Goal: Complete application form

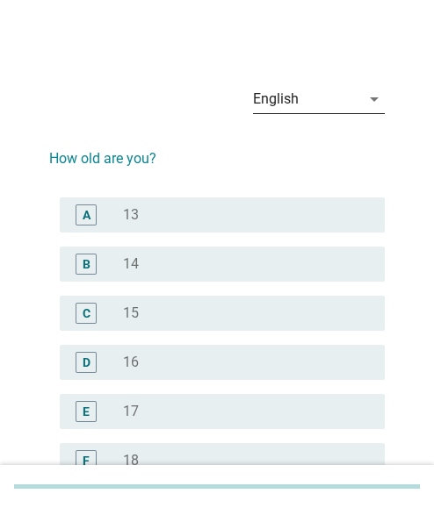
click at [370, 101] on icon "arrow_drop_down" at bounding box center [373, 99] width 21 height 21
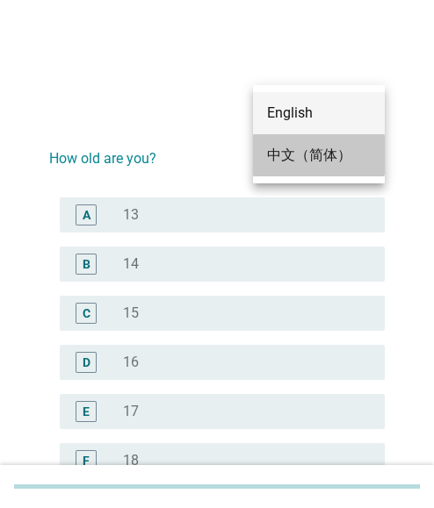
click at [298, 151] on div "中文（简体）" at bounding box center [319, 155] width 104 height 21
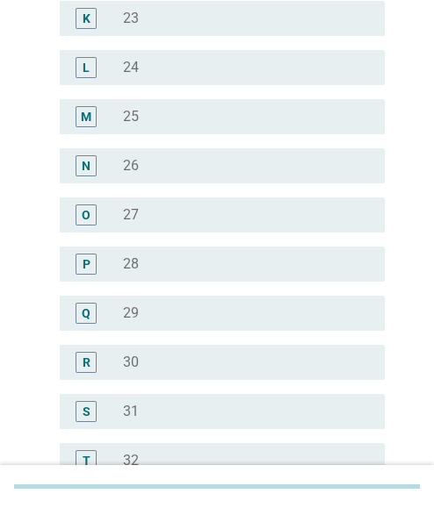
scroll to position [790, 0]
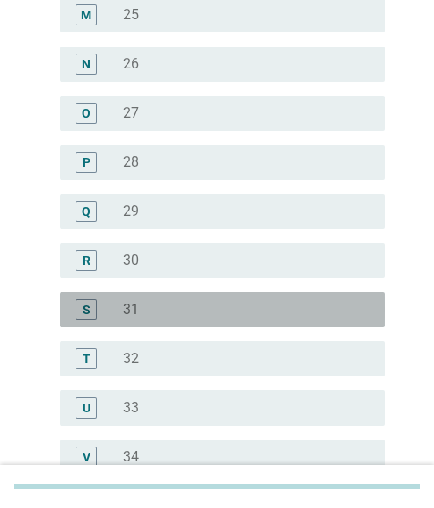
click at [157, 305] on div "radio_button_unchecked 31" at bounding box center [240, 310] width 234 height 18
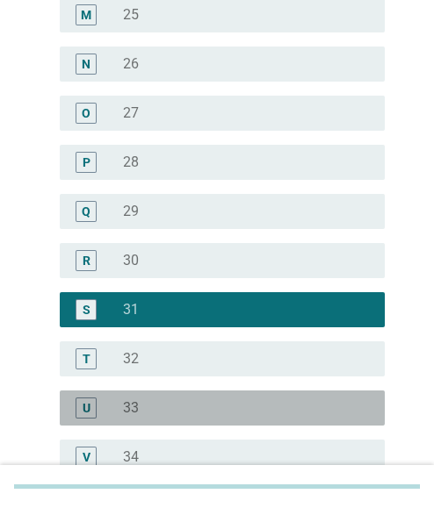
click at [155, 408] on div "radio_button_unchecked 33" at bounding box center [240, 408] width 234 height 18
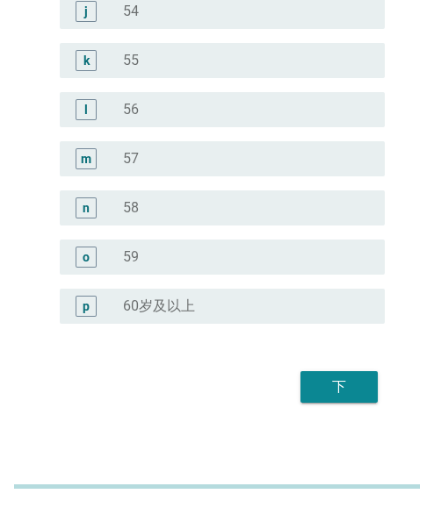
scroll to position [2232, 0]
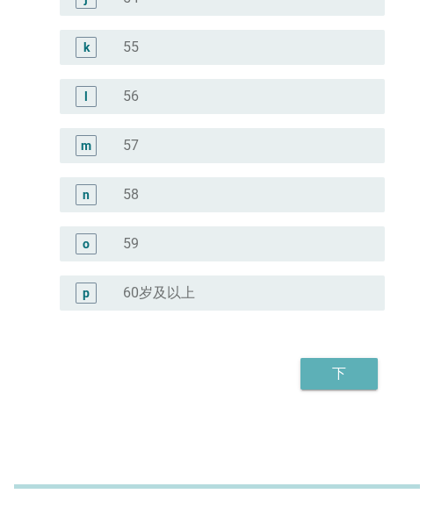
click at [339, 362] on button "下" at bounding box center [338, 374] width 77 height 32
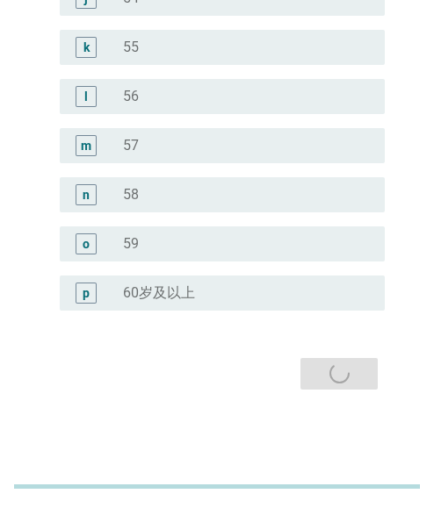
scroll to position [0, 0]
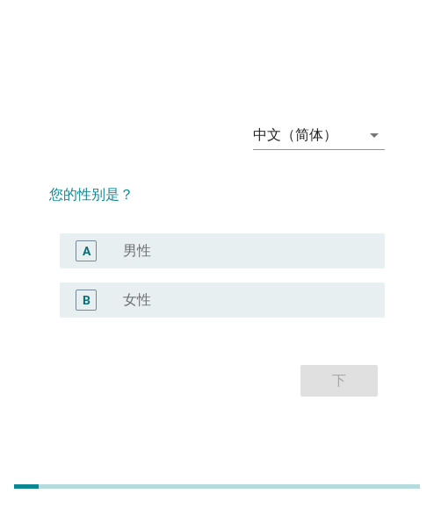
click at [202, 307] on div "radio_button_unchecked 女性" at bounding box center [240, 300] width 234 height 18
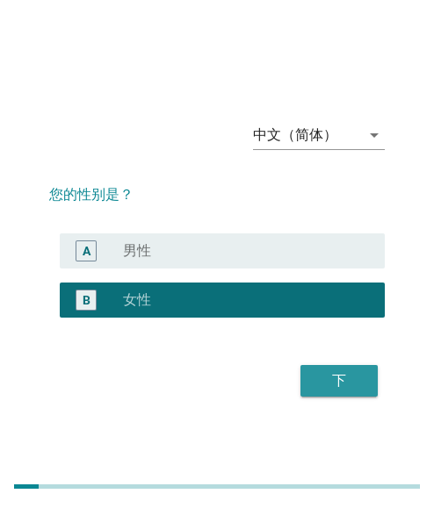
click at [324, 380] on div "下" at bounding box center [338, 380] width 49 height 21
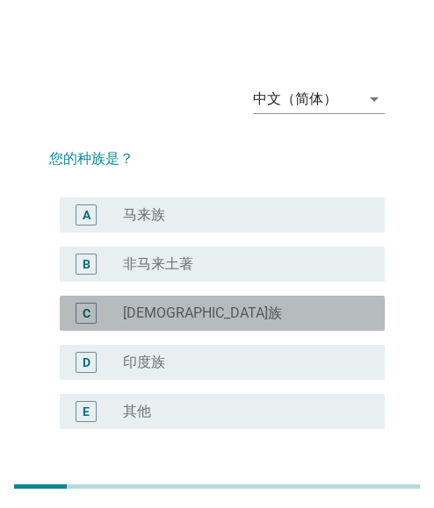
click at [159, 307] on div "radio_button_unchecked [DEMOGRAPHIC_DATA]族" at bounding box center [240, 314] width 234 height 18
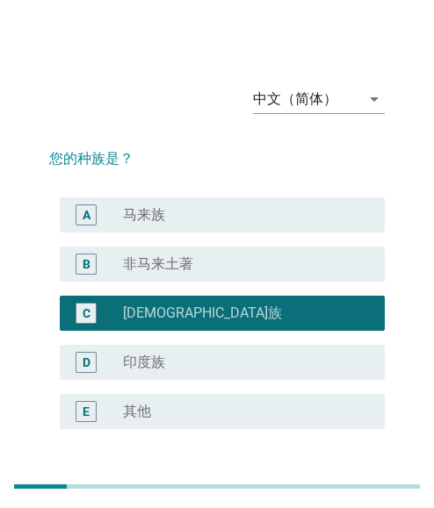
scroll to position [119, 0]
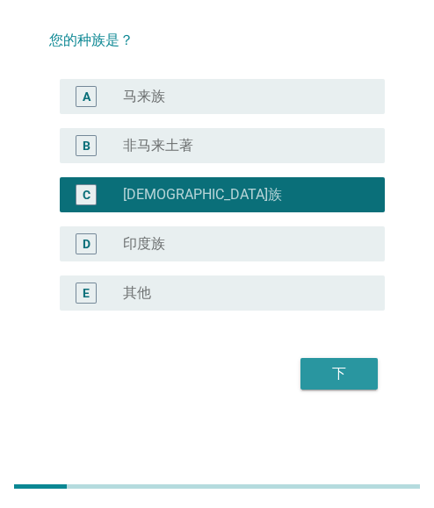
click at [327, 372] on div "下" at bounding box center [338, 373] width 49 height 21
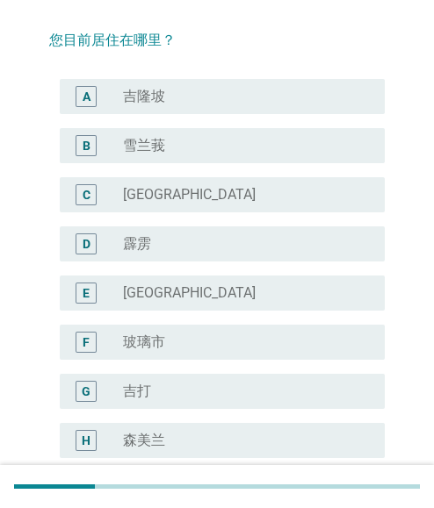
scroll to position [0, 0]
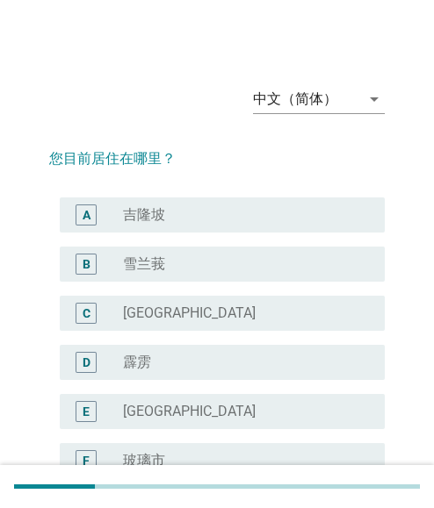
click at [223, 404] on div "radio_button_unchecked [GEOGRAPHIC_DATA]" at bounding box center [240, 412] width 234 height 18
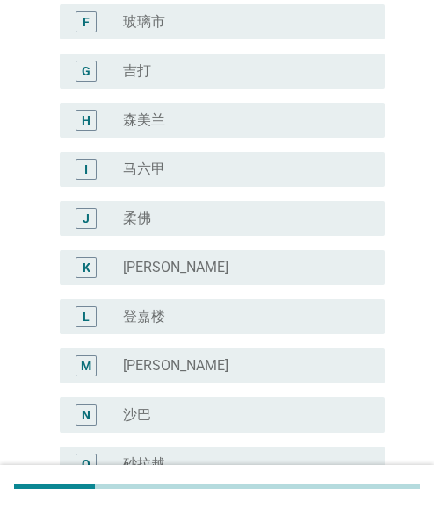
scroll to position [659, 0]
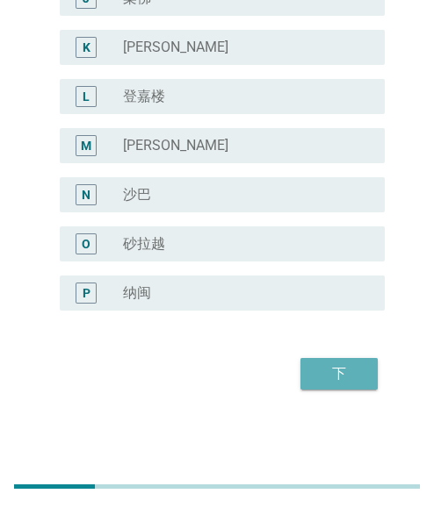
click at [346, 366] on div "下" at bounding box center [338, 373] width 49 height 21
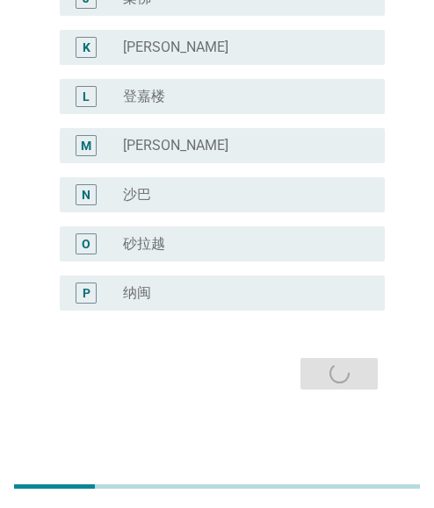
scroll to position [0, 0]
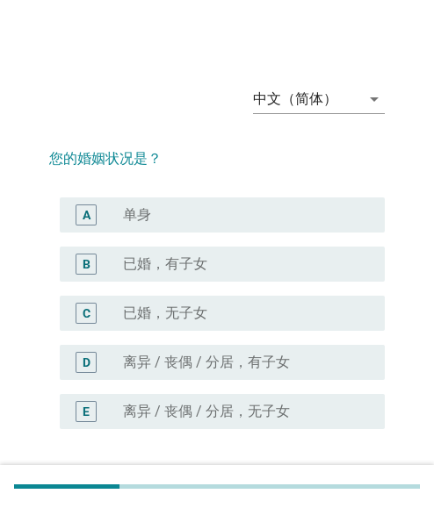
click at [131, 262] on label "已婚，有子女" at bounding box center [165, 264] width 84 height 18
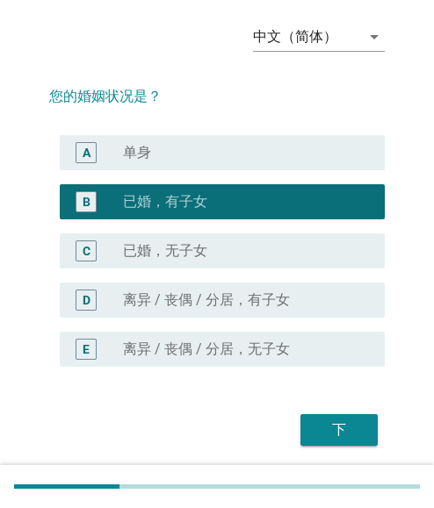
scroll to position [119, 0]
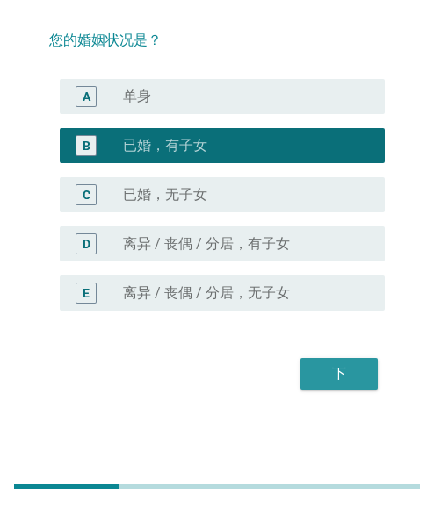
click at [320, 360] on button "下" at bounding box center [338, 374] width 77 height 32
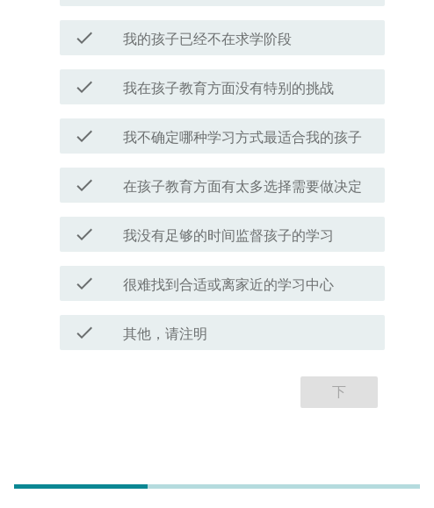
scroll to position [176, 0]
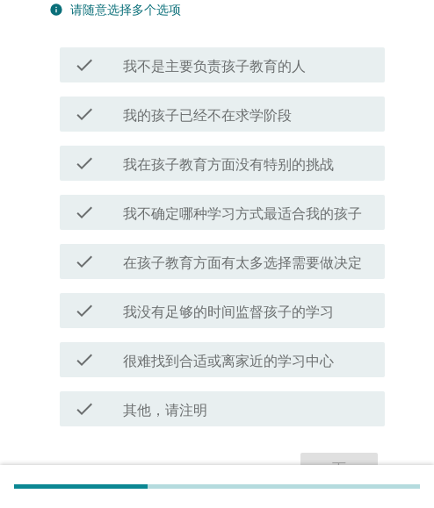
click at [218, 309] on label "我没有足够的时间监督孩子的学习" at bounding box center [228, 313] width 211 height 18
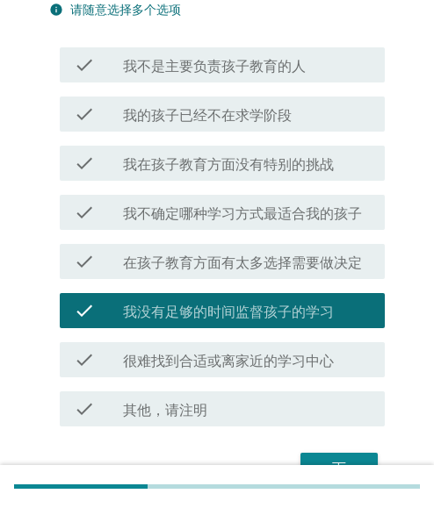
click at [221, 183] on div "check check_box_outline_blank 我在孩子教育方面没有特别的挑战" at bounding box center [216, 163] width 335 height 49
click at [234, 162] on label "我在孩子教育方面没有特别的挑战" at bounding box center [228, 165] width 211 height 18
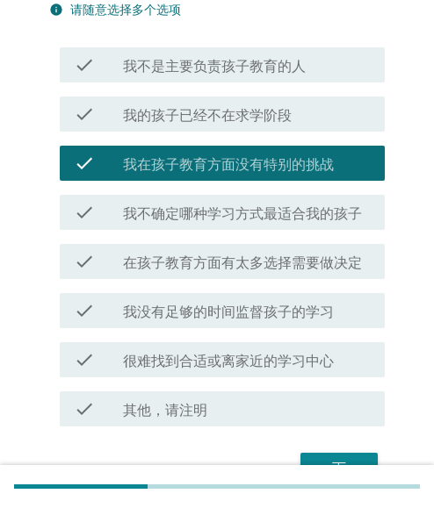
click at [246, 75] on label "我不是主要负责孩子教育的人" at bounding box center [214, 67] width 183 height 18
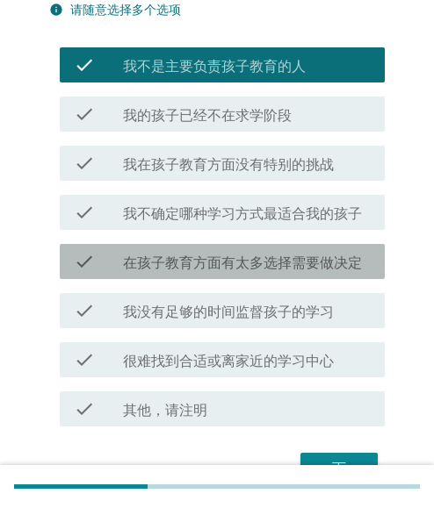
click at [212, 264] on label "在孩子教育方面有太多选择需要做决定" at bounding box center [242, 264] width 239 height 18
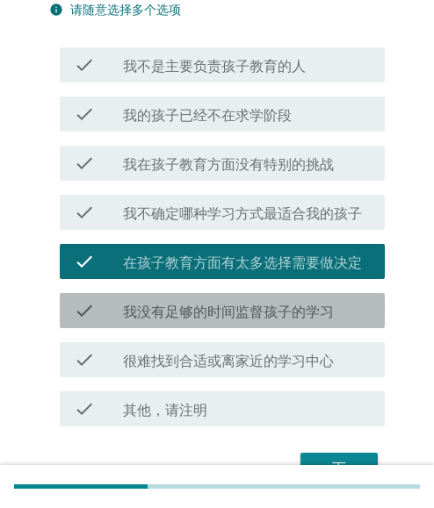
click at [212, 317] on label "我没有足够的时间监督孩子的学习" at bounding box center [228, 313] width 211 height 18
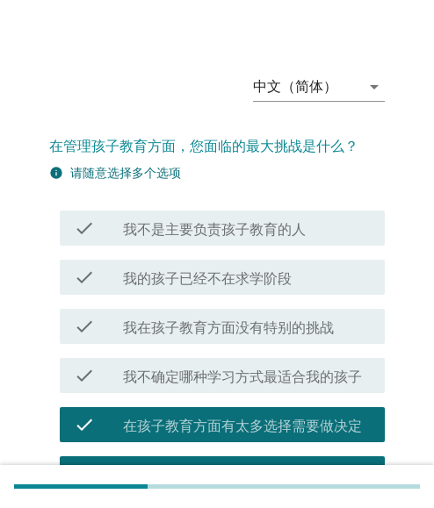
scroll to position [0, 0]
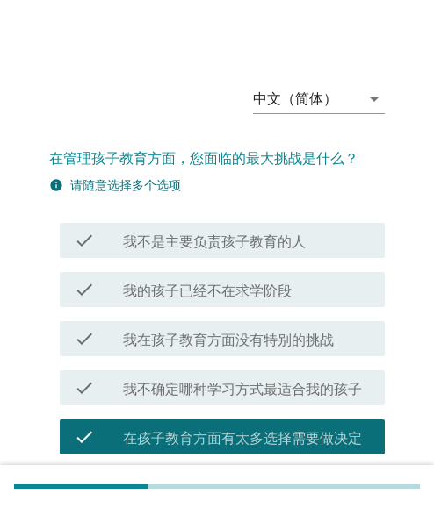
click at [221, 261] on div "check check_box 我不是主要负责孩子教育的人" at bounding box center [216, 240] width 335 height 49
click at [222, 243] on label "我不是主要负责孩子教育的人" at bounding box center [214, 243] width 183 height 18
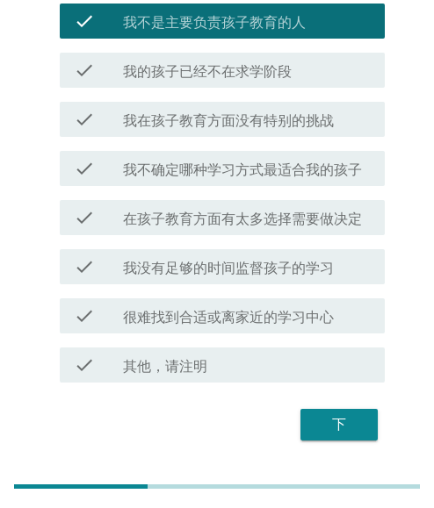
scroll to position [176, 0]
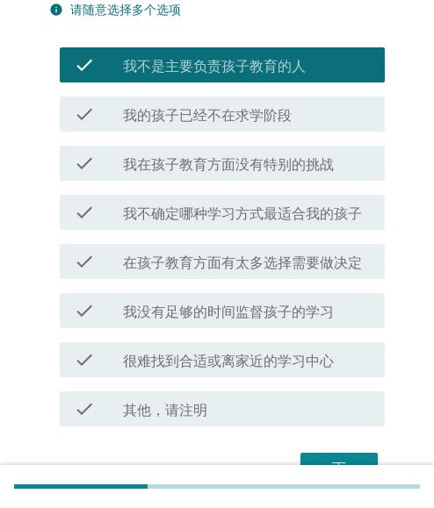
click at [241, 234] on div "check check_box_outline_blank 我不确定哪种学习方式最适合我的孩子" at bounding box center [216, 212] width 335 height 49
click at [247, 224] on div "check check_box_outline_blank 我不确定哪种学习方式最适合我的孩子" at bounding box center [222, 212] width 325 height 35
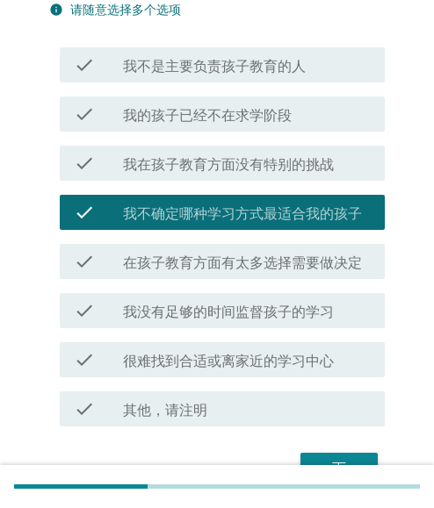
click at [249, 174] on div "check check_box 我在孩子教育方面没有特别的挑战" at bounding box center [222, 163] width 325 height 35
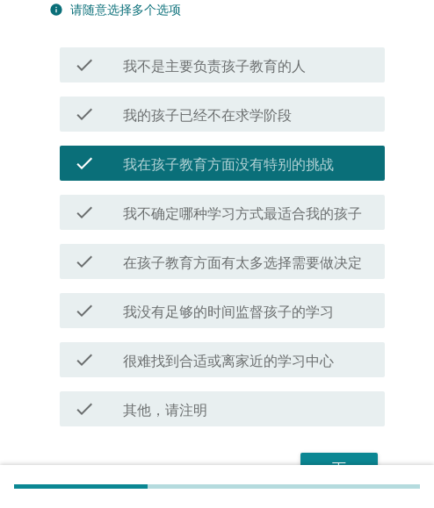
click at [219, 353] on label "很难找到合适或离家近的学习中心" at bounding box center [228, 362] width 211 height 18
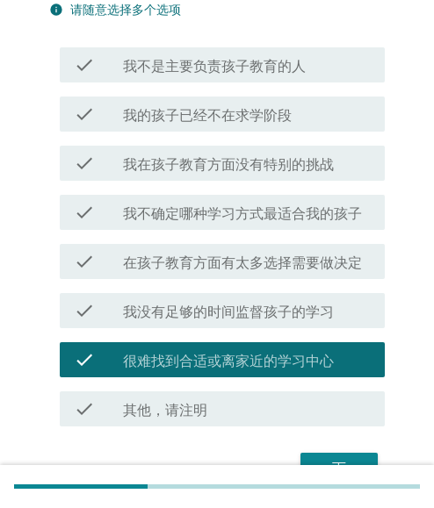
click at [241, 282] on div "check check_box 在孩子教育方面有太多选择需要做决定" at bounding box center [216, 261] width 335 height 49
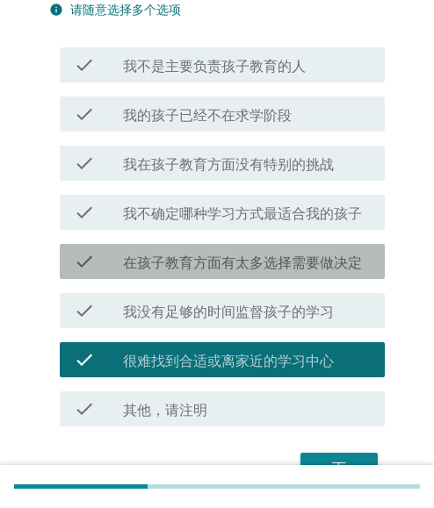
click at [254, 268] on label "在孩子教育方面有太多选择需要做决定" at bounding box center [242, 264] width 239 height 18
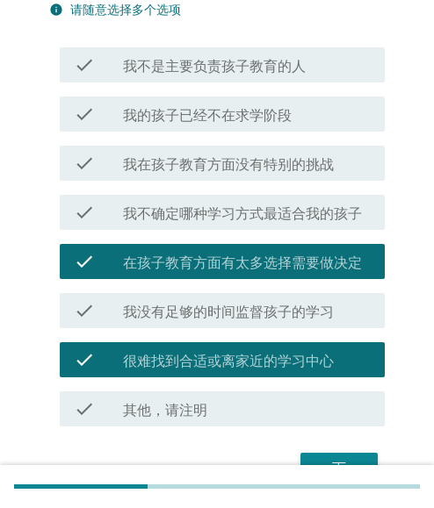
click at [253, 313] on label "我没有足够的时间监督孩子的学习" at bounding box center [228, 313] width 211 height 18
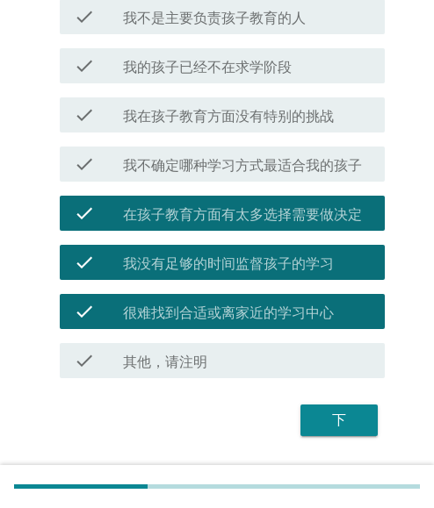
scroll to position [270, 0]
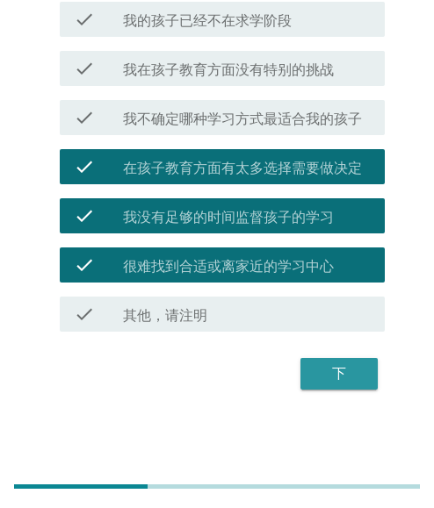
click at [323, 372] on div "下" at bounding box center [338, 373] width 49 height 21
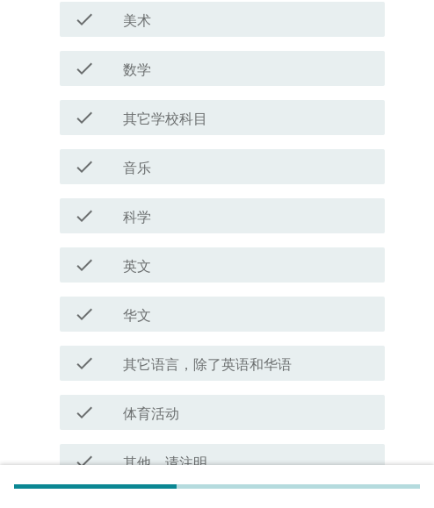
scroll to position [0, 0]
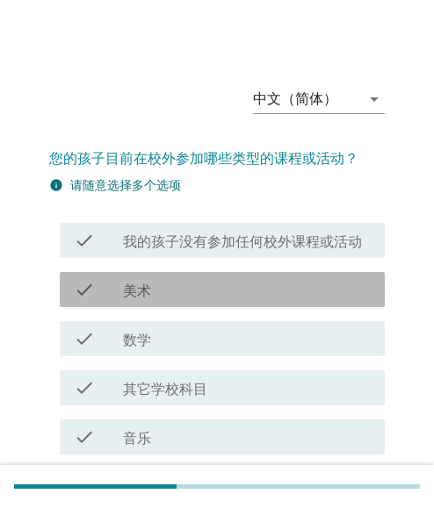
click at [128, 287] on label "美术" at bounding box center [137, 292] width 28 height 18
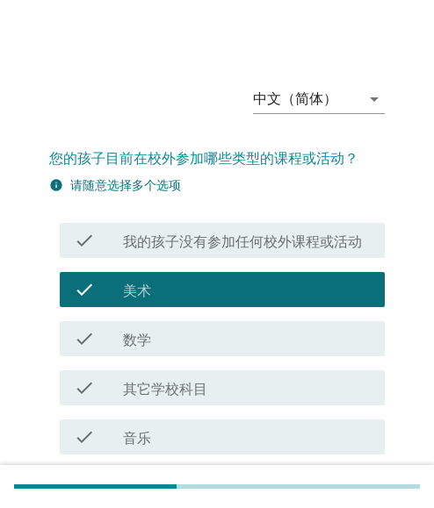
click at [133, 343] on label "数学" at bounding box center [137, 341] width 28 height 18
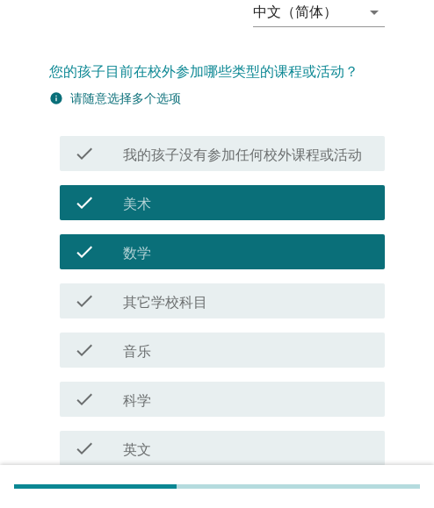
scroll to position [88, 0]
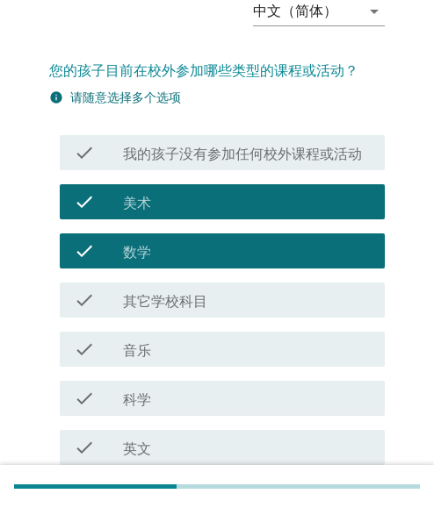
click at [155, 210] on div "check_box 美术" at bounding box center [247, 201] width 248 height 21
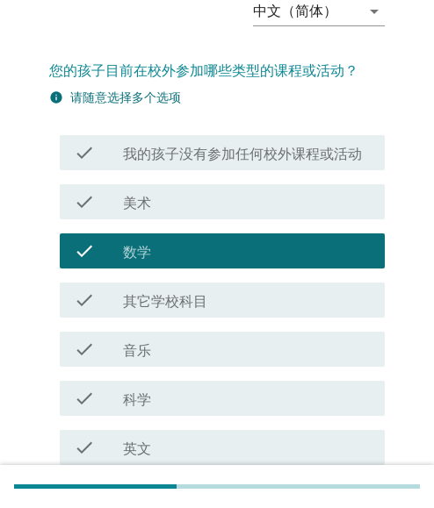
click at [139, 253] on label "数学" at bounding box center [137, 253] width 28 height 18
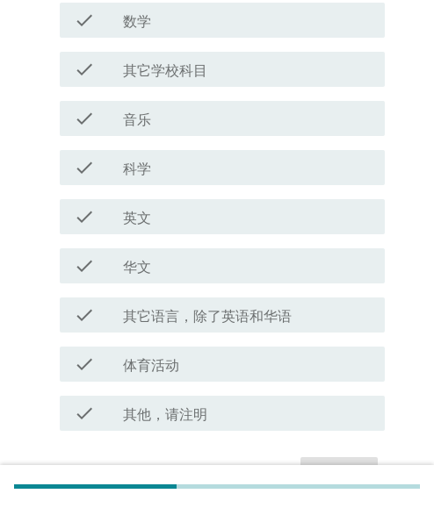
scroll to position [351, 0]
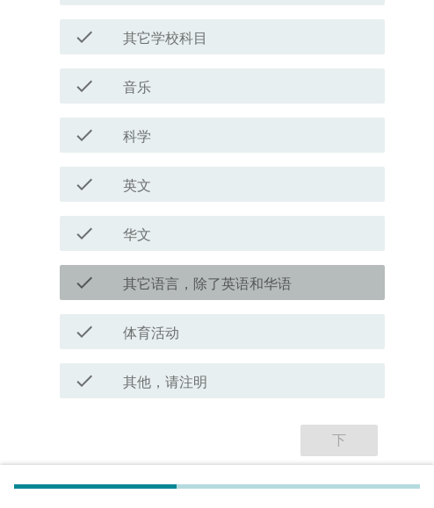
click at [152, 285] on label "其它语言，除了英语和华语" at bounding box center [207, 285] width 169 height 18
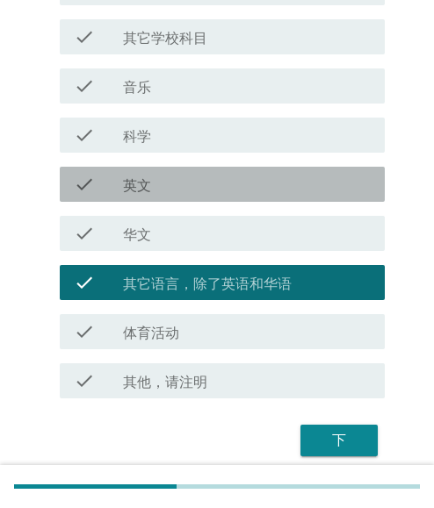
click at [162, 197] on div "check check_box_outline_blank 英文" at bounding box center [222, 184] width 325 height 35
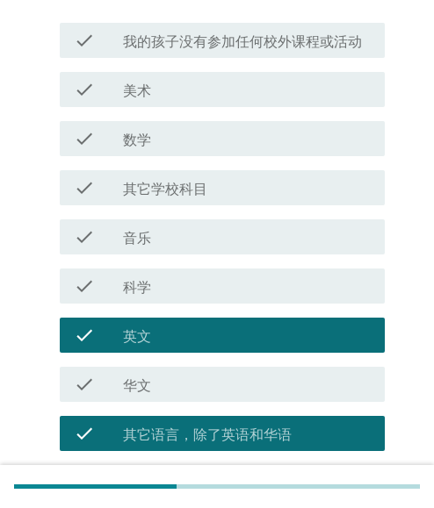
scroll to position [176, 0]
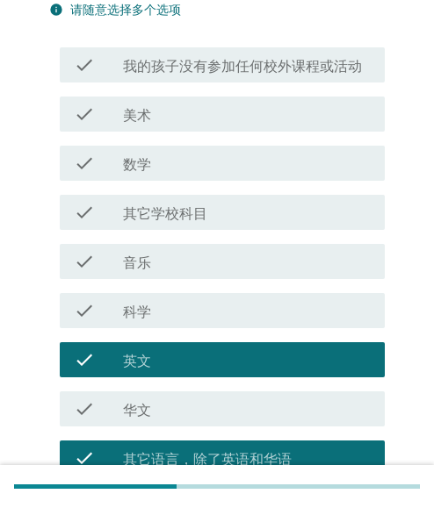
click at [165, 171] on div "check_box_outline_blank 数学" at bounding box center [247, 163] width 248 height 21
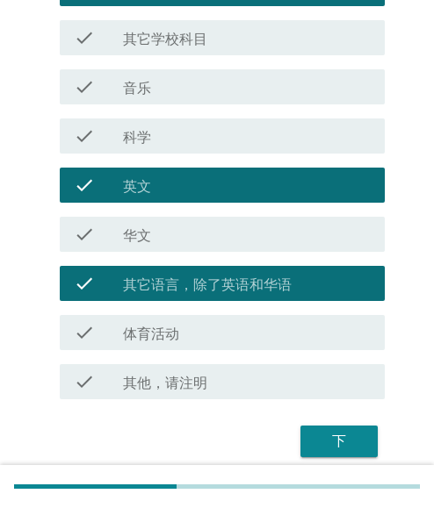
scroll to position [351, 0]
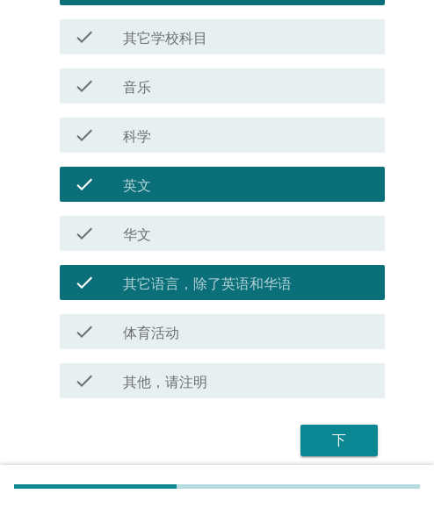
click at [176, 336] on label "体育活动" at bounding box center [151, 334] width 56 height 18
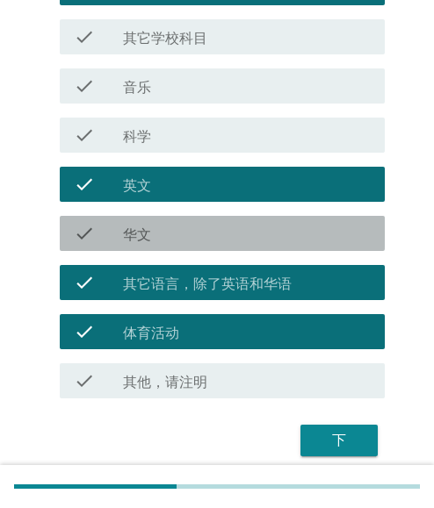
click at [165, 232] on div "check_box_outline_blank 华文" at bounding box center [247, 233] width 248 height 21
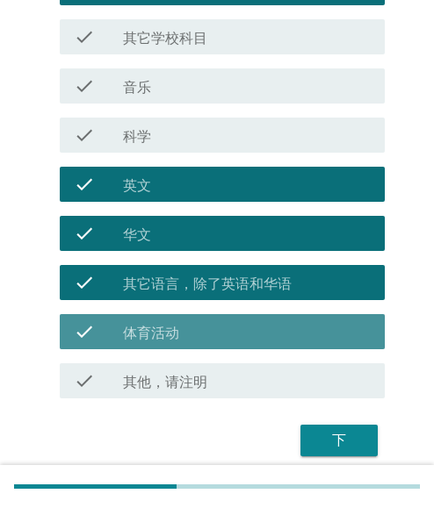
click at [176, 319] on div "check check_box 体育活动" at bounding box center [222, 331] width 325 height 35
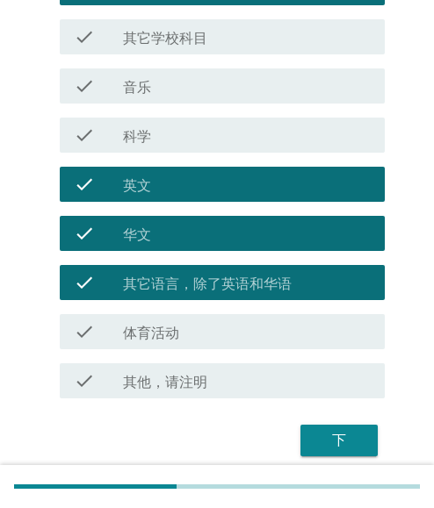
click at [193, 276] on label "其它语言，除了英语和华语" at bounding box center [207, 285] width 169 height 18
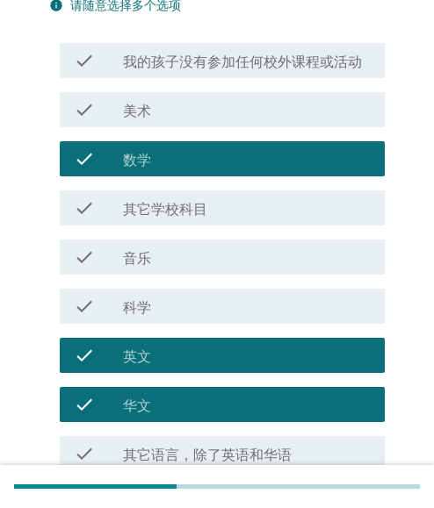
scroll to position [176, 0]
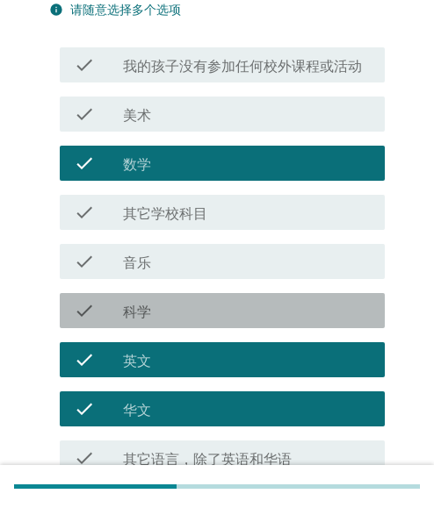
click at [162, 311] on div "check_box_outline_blank 科学" at bounding box center [247, 310] width 248 height 21
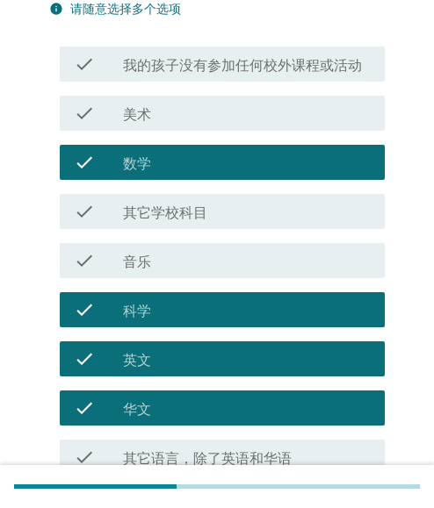
scroll to position [418, 0]
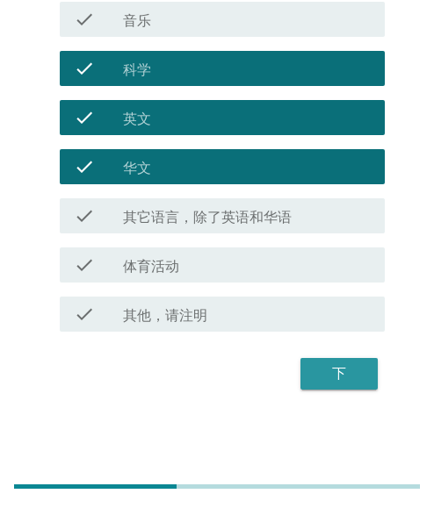
click at [351, 377] on div "下" at bounding box center [338, 373] width 49 height 21
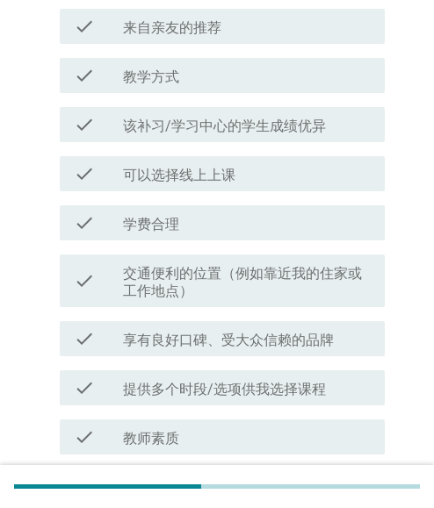
scroll to position [435, 0]
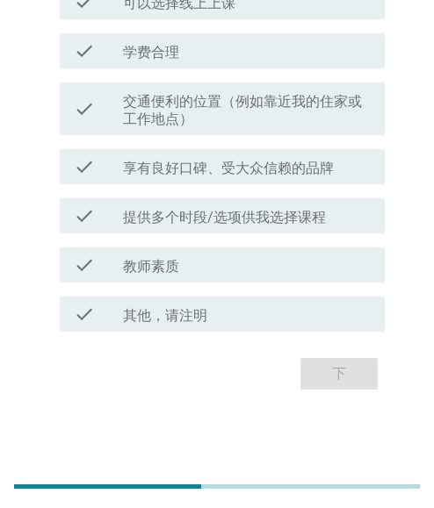
click at [141, 212] on label "提供多个时段/选项供我选择课程" at bounding box center [224, 218] width 203 height 18
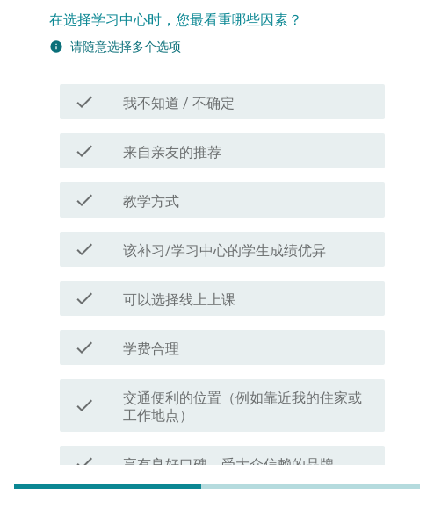
scroll to position [84, 0]
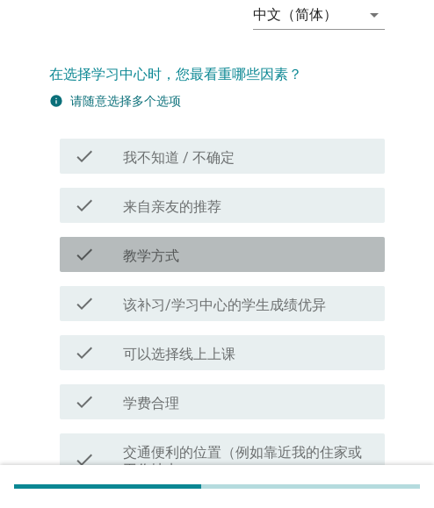
click at [165, 258] on label "教学方式" at bounding box center [151, 257] width 56 height 18
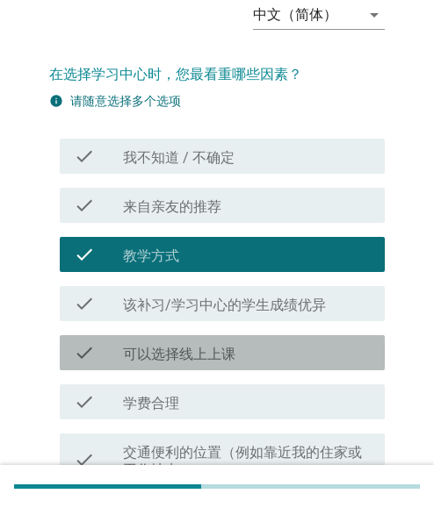
click at [140, 361] on label "可以选择线上上课" at bounding box center [179, 355] width 112 height 18
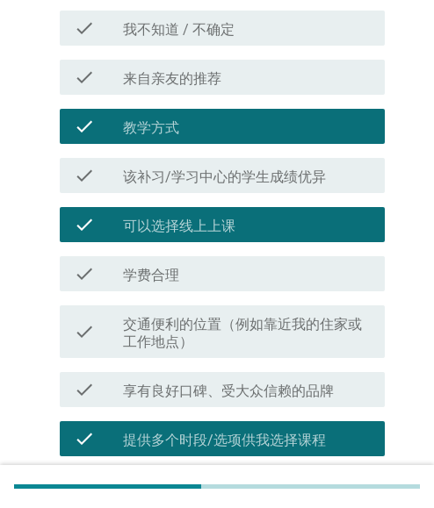
scroll to position [435, 0]
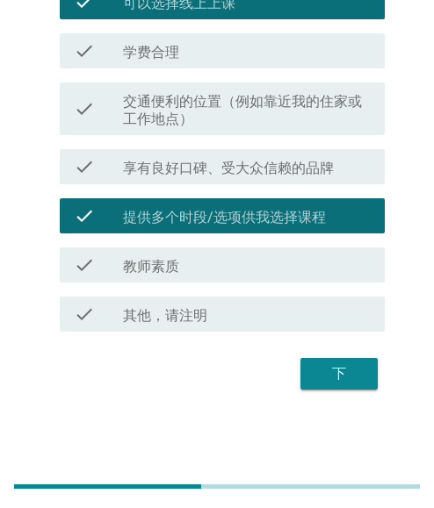
click at [198, 104] on label "交通便利的位置（例如靠近我的住家或工作地点）" at bounding box center [247, 110] width 248 height 35
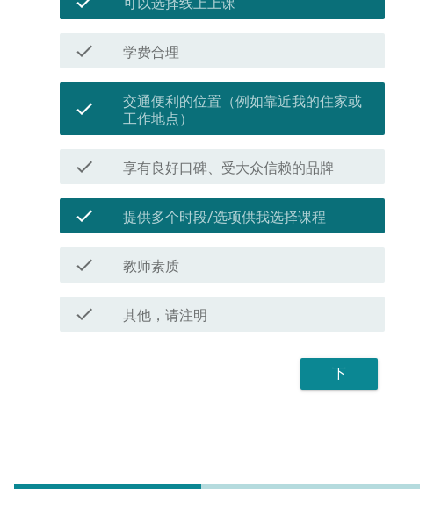
click at [165, 270] on label "教师素质" at bounding box center [151, 267] width 56 height 18
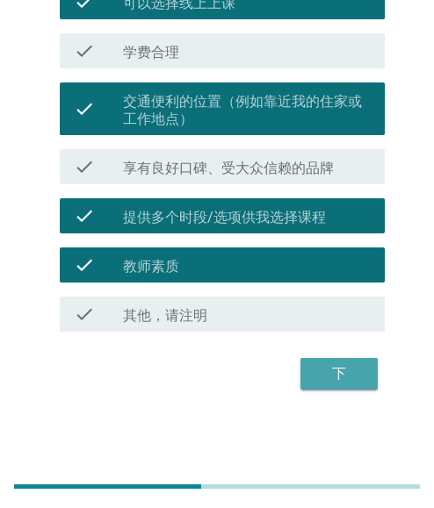
click at [341, 374] on div "下" at bounding box center [338, 373] width 49 height 21
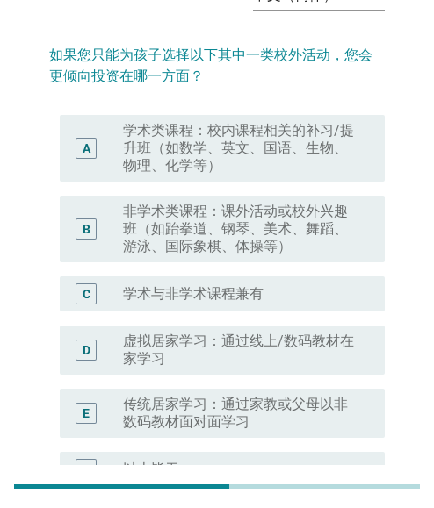
scroll to position [88, 0]
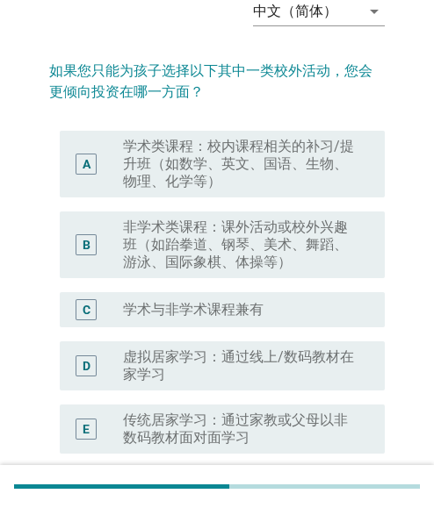
click at [221, 180] on label "学术类课程：校内课程相关的补习/提升班（如数学、英文、国语、生物、物理、化学等）" at bounding box center [240, 164] width 234 height 53
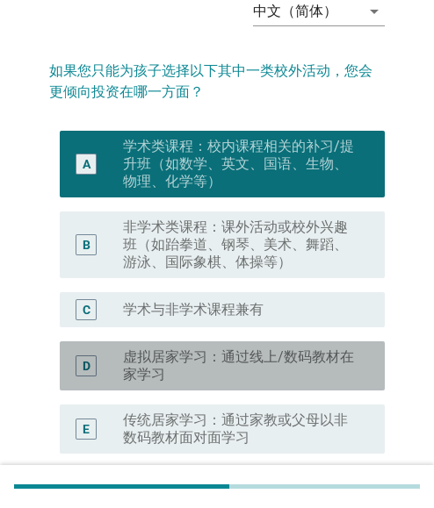
click at [181, 352] on label "虚拟居家学习：通过线上/数码教材在家学习" at bounding box center [240, 365] width 234 height 35
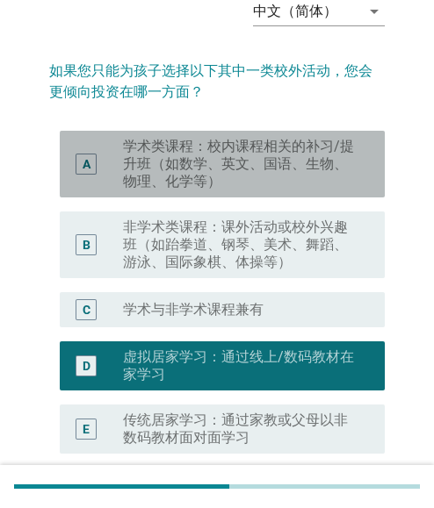
click at [182, 171] on label "学术类课程：校内课程相关的补习/提升班（如数学、英文、国语、生物、物理、化学等）" at bounding box center [240, 164] width 234 height 53
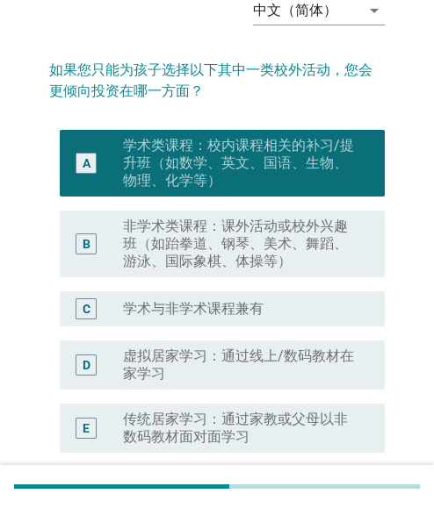
scroll to position [176, 0]
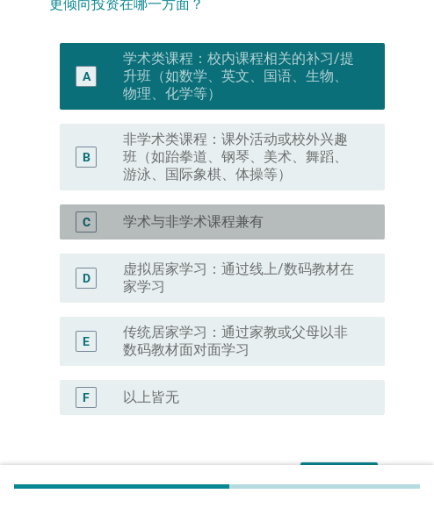
click at [313, 226] on div "radio_button_unchecked 学术与非学术课程兼有" at bounding box center [240, 222] width 234 height 18
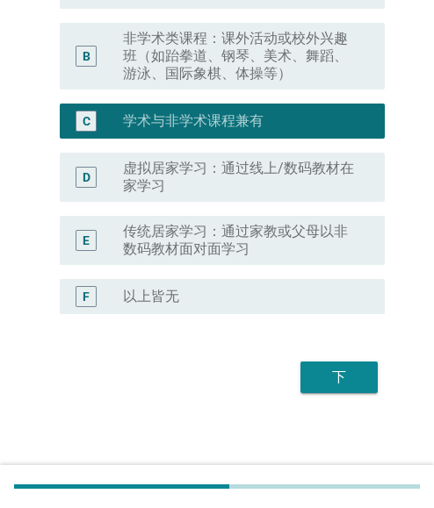
scroll to position [280, 0]
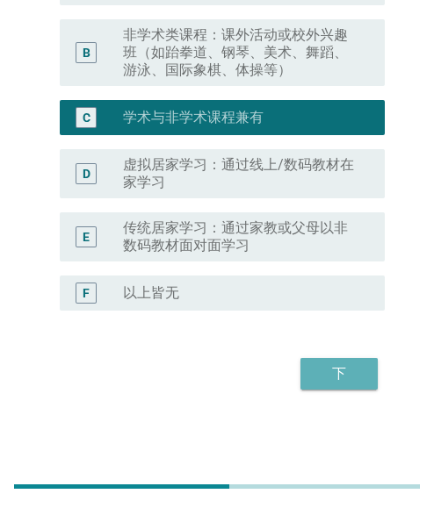
click at [356, 367] on div "下" at bounding box center [338, 373] width 49 height 21
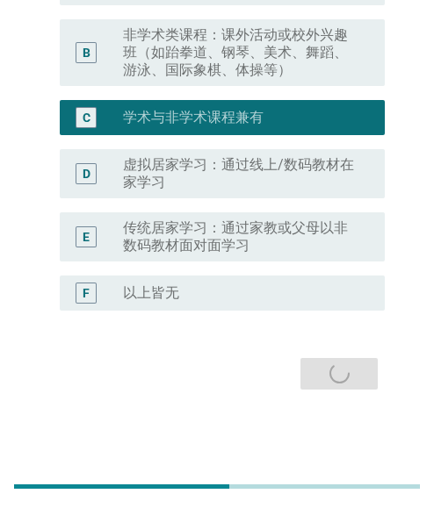
scroll to position [0, 0]
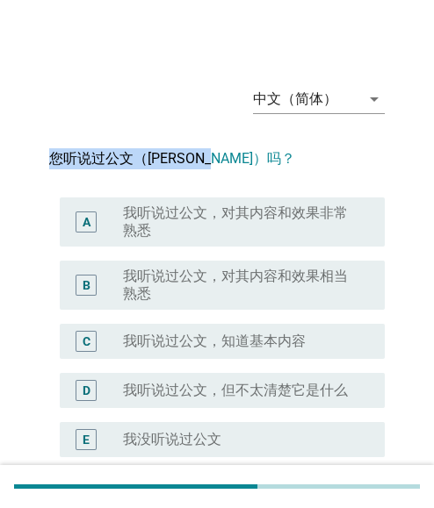
drag, startPoint x: 45, startPoint y: 161, endPoint x: 245, endPoint y: 161, distance: 200.1
click at [245, 161] on div "中文（简体） arrow_drop_down 您听说过公文（[PERSON_NAME]）吗？ A radio_button_unchecked 我听说过公文，…" at bounding box center [216, 306] width 363 height 499
copy h2 "您听说过公文（[PERSON_NAME]）吗？"
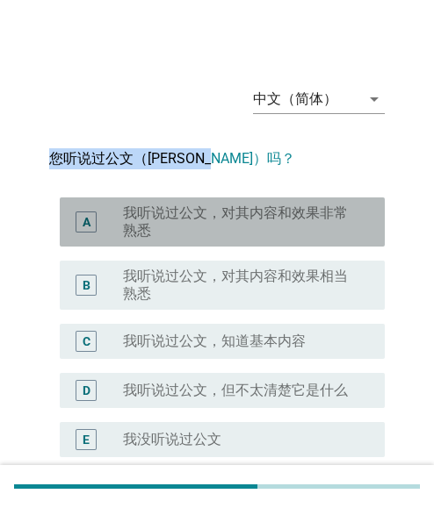
click at [220, 238] on label "我听说过公文，对其内容和效果非常熟悉" at bounding box center [240, 222] width 234 height 35
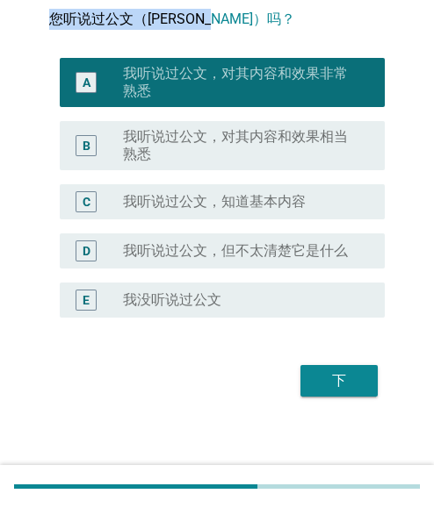
scroll to position [147, 0]
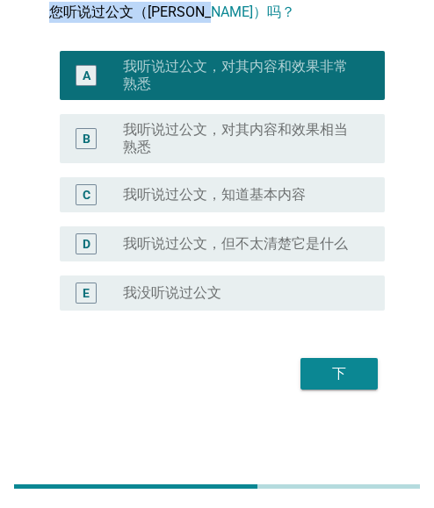
click at [349, 377] on div "下" at bounding box center [338, 373] width 49 height 21
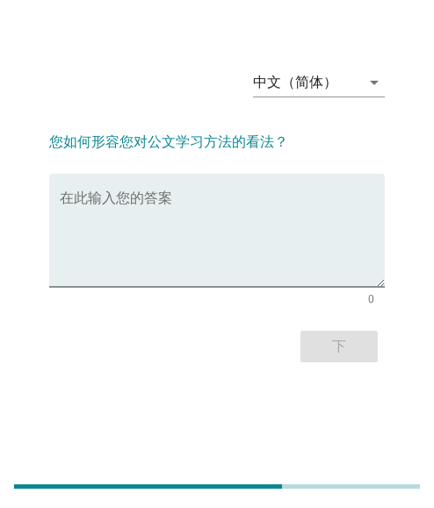
scroll to position [0, 0]
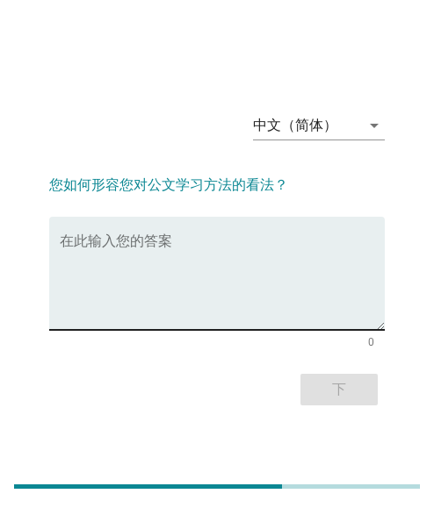
click at [251, 245] on textarea "在此输入您的答案" at bounding box center [222, 284] width 325 height 92
click at [131, 243] on textarea "在此输入您的答案" at bounding box center [222, 284] width 325 height 92
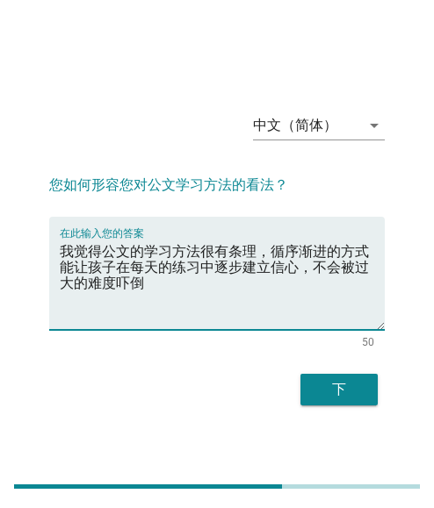
type textarea "我觉得公文的学习方法很有条理，循序渐进的方式能让孩子在每天的练习中逐步建立信心，不会被过大的难度吓倒"
click at [186, 264] on textarea "我觉得公文的学习方法很有条理，循序渐进的方式能让孩子在每天的练习中逐步建立信心，不会被过大的难度吓倒" at bounding box center [222, 284] width 325 height 92
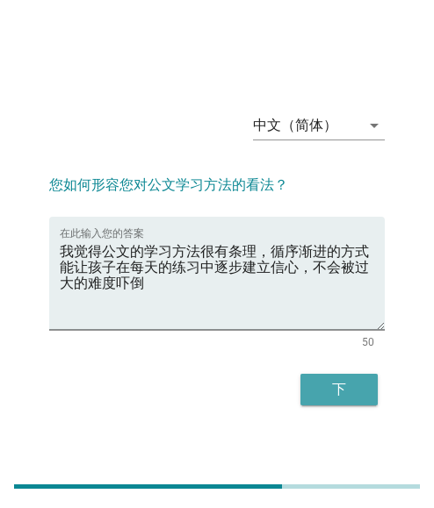
click at [351, 393] on div "下" at bounding box center [338, 389] width 49 height 21
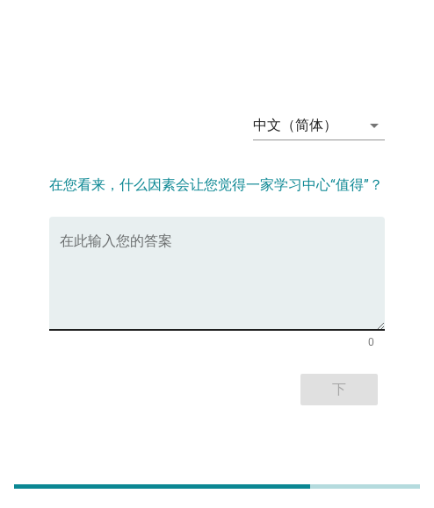
click at [243, 259] on textarea "在此输入您的答案" at bounding box center [222, 284] width 325 height 92
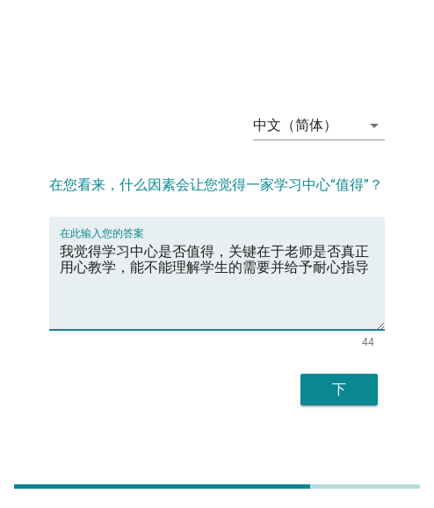
type textarea "我觉得学习中心是否值得，关键在于老师是否真正用心教学，能不能理解学生的需要并给予耐心指导"
click at [214, 253] on textarea "我觉得学习中心是否值得，关键在于老师是否真正用心教学，能不能理解学生的需要并给予耐心指导" at bounding box center [222, 284] width 325 height 92
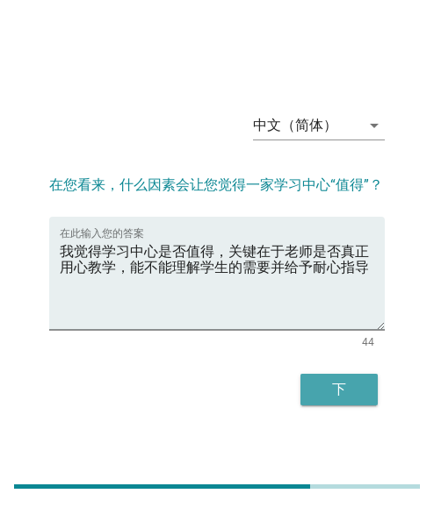
click at [341, 388] on div "下" at bounding box center [338, 389] width 49 height 21
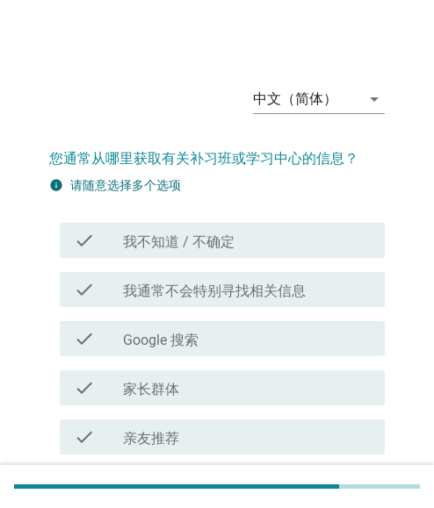
click at [231, 431] on div "check_box_outline_blank 亲友推荐" at bounding box center [247, 437] width 248 height 21
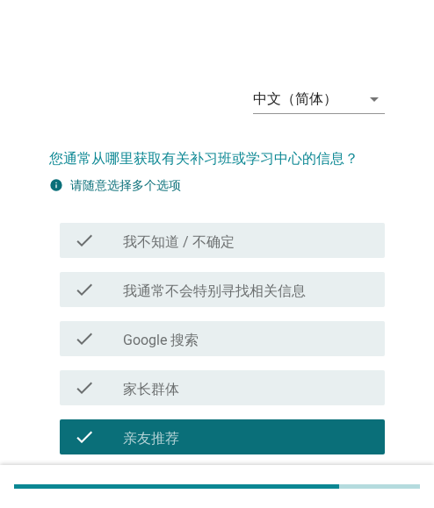
click at [187, 295] on label "我通常不会特别寻找相关信息" at bounding box center [214, 292] width 183 height 18
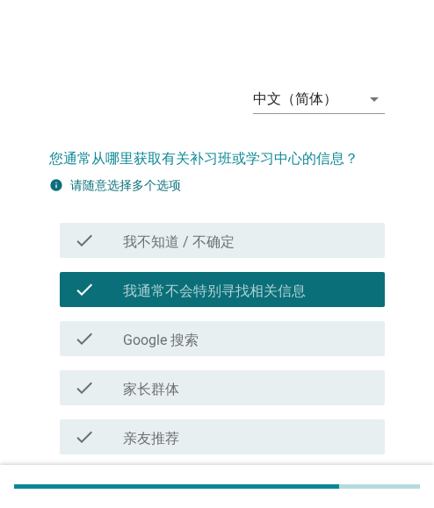
click at [157, 334] on label "Google 搜索" at bounding box center [160, 341] width 75 height 18
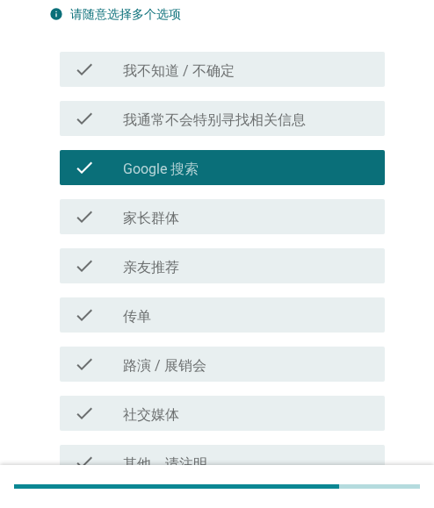
scroll to position [176, 0]
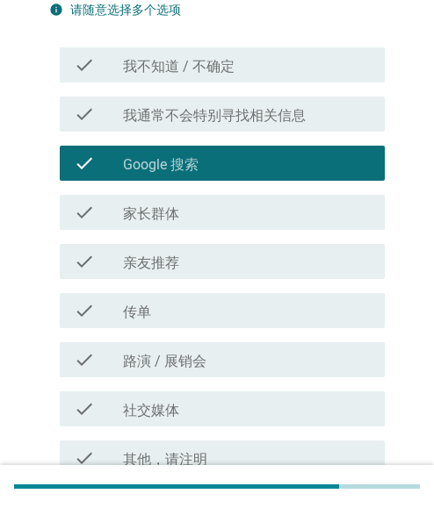
click at [151, 280] on div "check check_box_outline_blank 亲友推荐" at bounding box center [216, 261] width 335 height 49
click at [194, 280] on div "check check_box_outline_blank 亲友推荐" at bounding box center [216, 261] width 335 height 49
click at [182, 263] on div "check_box_outline_blank 亲友推荐" at bounding box center [247, 261] width 248 height 21
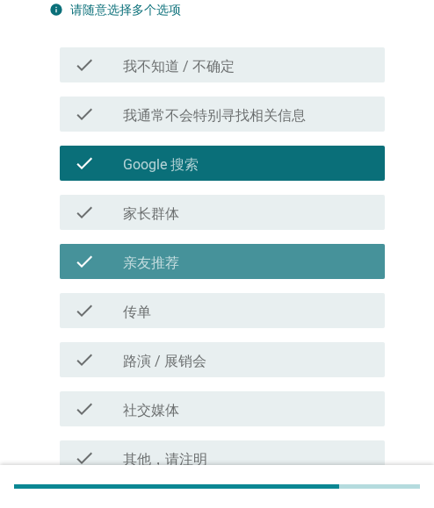
click at [162, 311] on div "check_box_outline_blank 传单" at bounding box center [247, 310] width 248 height 21
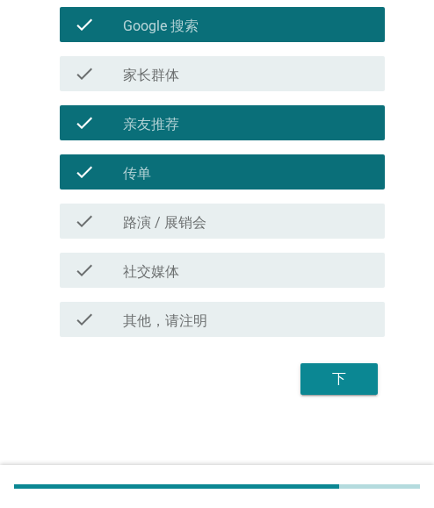
scroll to position [320, 0]
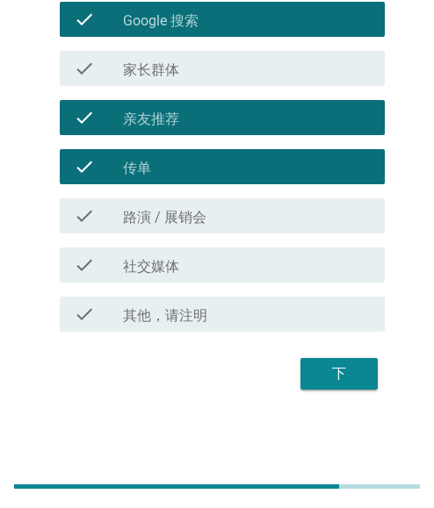
click at [123, 269] on div at bounding box center [123, 267] width 1 height 11
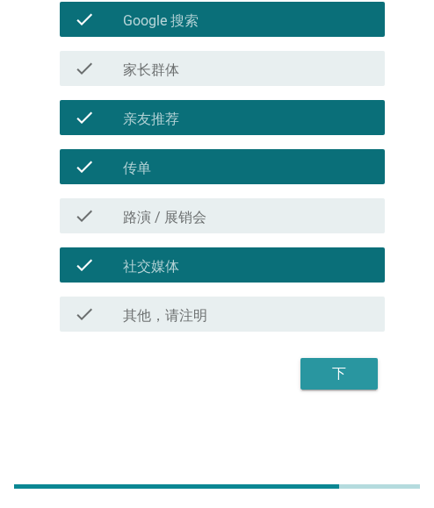
click at [343, 376] on div "下" at bounding box center [338, 373] width 49 height 21
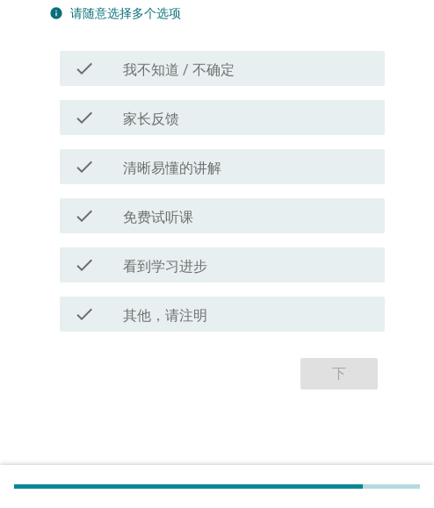
scroll to position [0, 0]
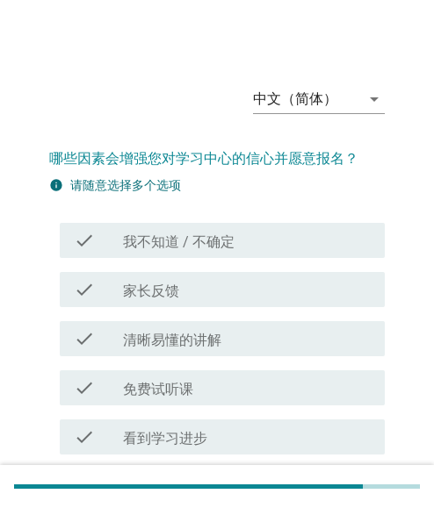
click at [133, 339] on label "清晰易懂的讲解" at bounding box center [172, 341] width 98 height 18
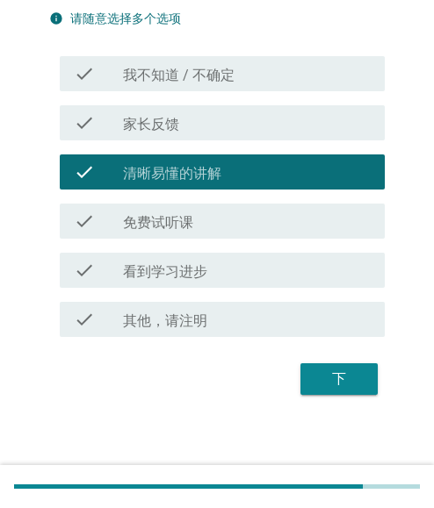
scroll to position [172, 0]
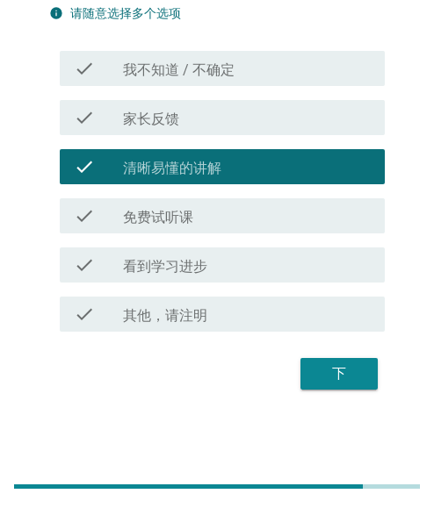
click at [154, 270] on label "看到学习进步" at bounding box center [165, 267] width 84 height 18
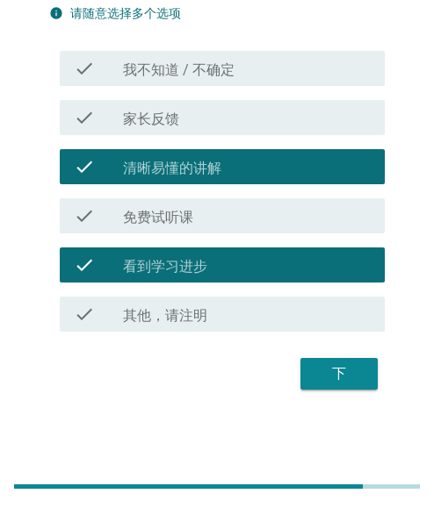
click at [159, 219] on label "免费试听课" at bounding box center [158, 218] width 70 height 18
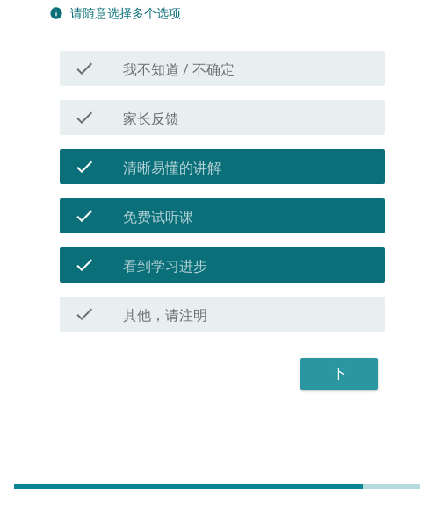
click at [336, 364] on div "下" at bounding box center [338, 373] width 49 height 21
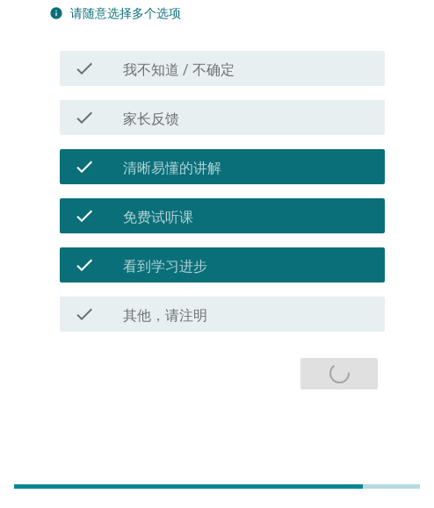
scroll to position [0, 0]
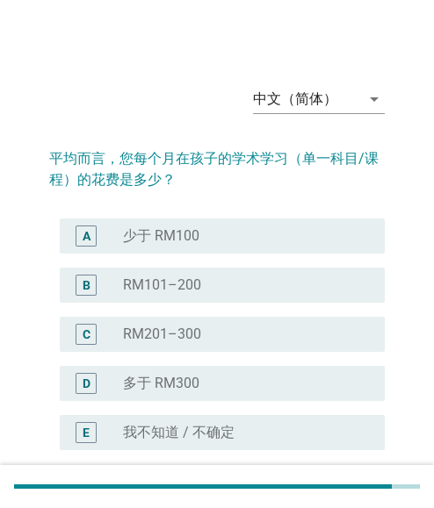
click at [177, 395] on div "D radio_button_unchecked 多于 RM300" at bounding box center [222, 383] width 325 height 35
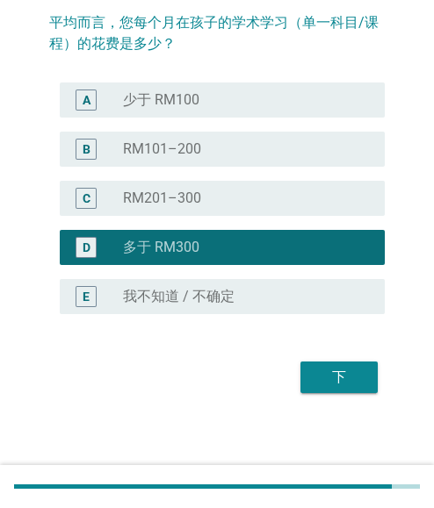
scroll to position [140, 0]
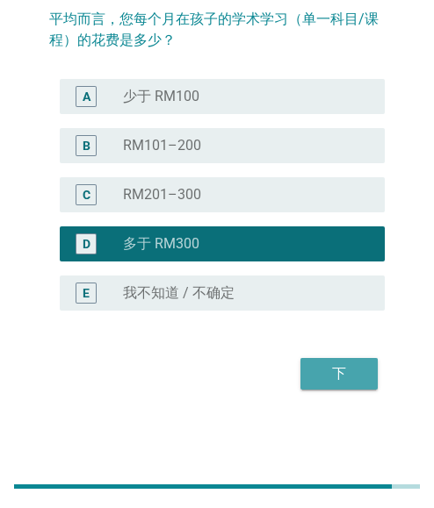
click at [363, 374] on button "下" at bounding box center [338, 374] width 77 height 32
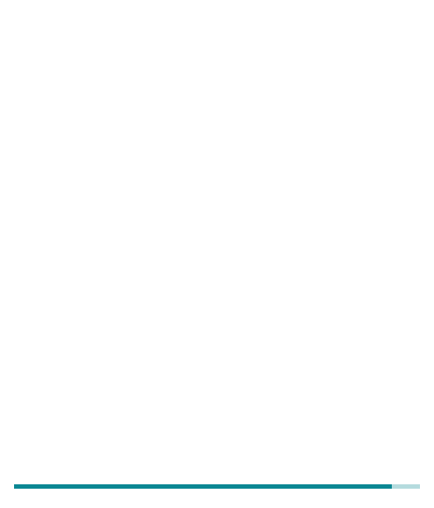
scroll to position [0, 0]
